Goal: Transaction & Acquisition: Purchase product/service

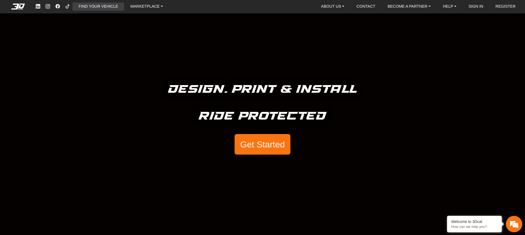
click at [106, 7] on link "FIND YOUR VEHICLE" at bounding box center [98, 6] width 44 height 8
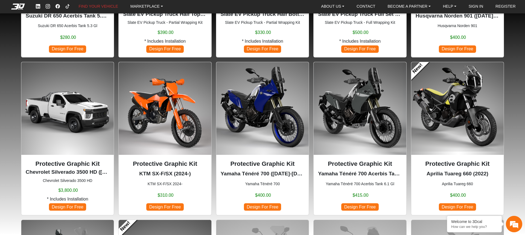
scroll to position [317, 0]
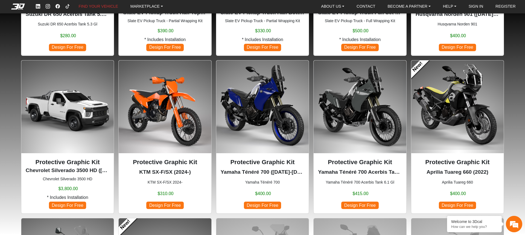
click at [453, 155] on div "Protective Graphic Kit Aprilia Tuareg 660 (2022) Aprilia Tuareg 660 $400.00 Des…" at bounding box center [457, 183] width 92 height 60
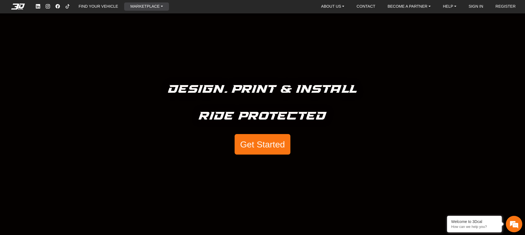
click at [160, 9] on link "MARKETPLACE" at bounding box center [146, 6] width 37 height 8
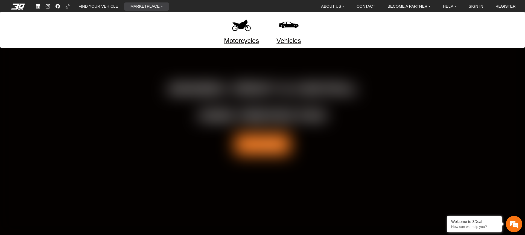
click at [239, 43] on link "Motorcycles" at bounding box center [241, 41] width 35 height 10
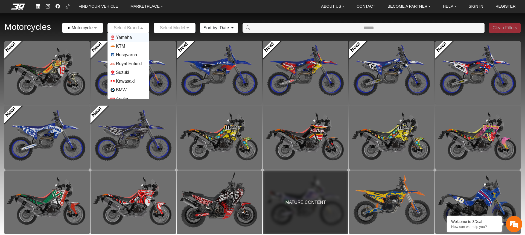
click at [140, 28] on span at bounding box center [142, 28] width 7 height 7
click at [125, 85] on span "Aprilia" at bounding box center [122, 85] width 12 height 7
